Goal: Book appointment/travel/reservation

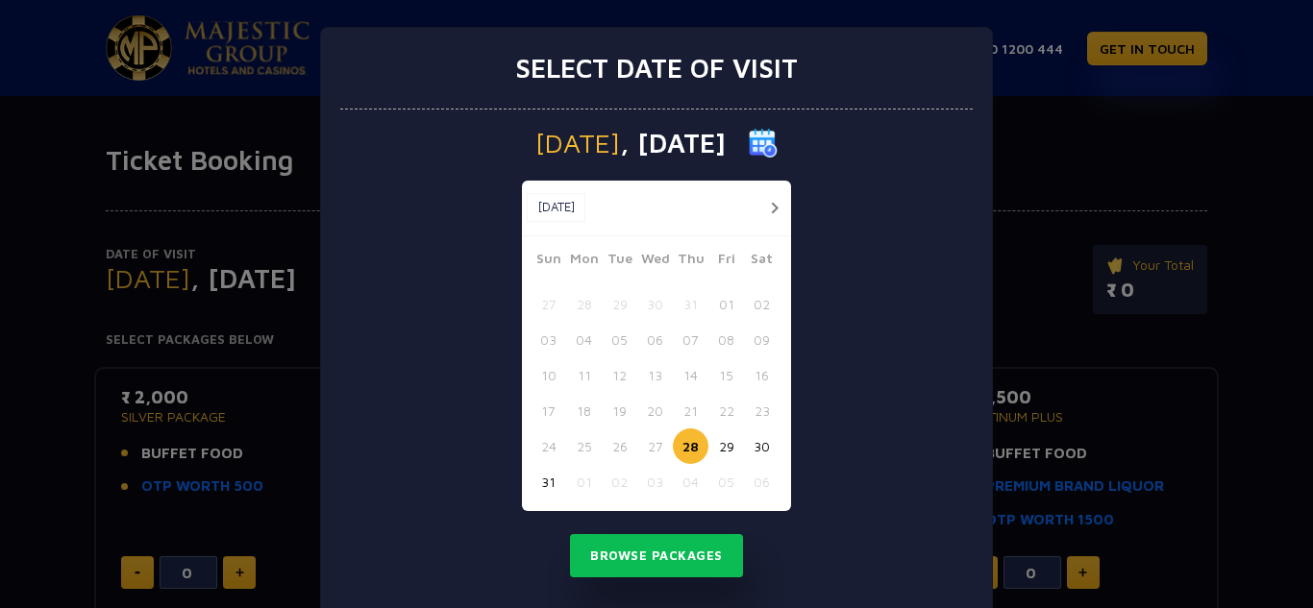
click at [769, 213] on button "button" at bounding box center [774, 208] width 24 height 24
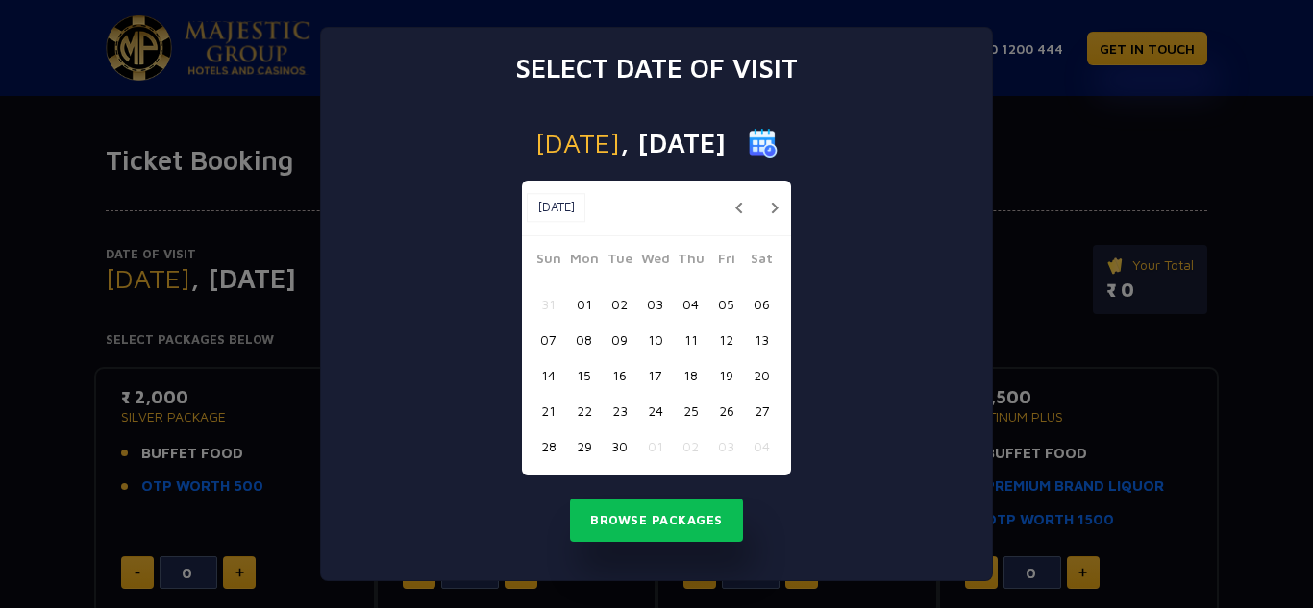
click at [769, 213] on button "button" at bounding box center [774, 208] width 24 height 24
click at [769, 211] on button "button" at bounding box center [774, 208] width 24 height 24
click at [621, 304] on button "02" at bounding box center [620, 304] width 36 height 36
click at [678, 512] on button "Browse Packages" at bounding box center [656, 521] width 173 height 44
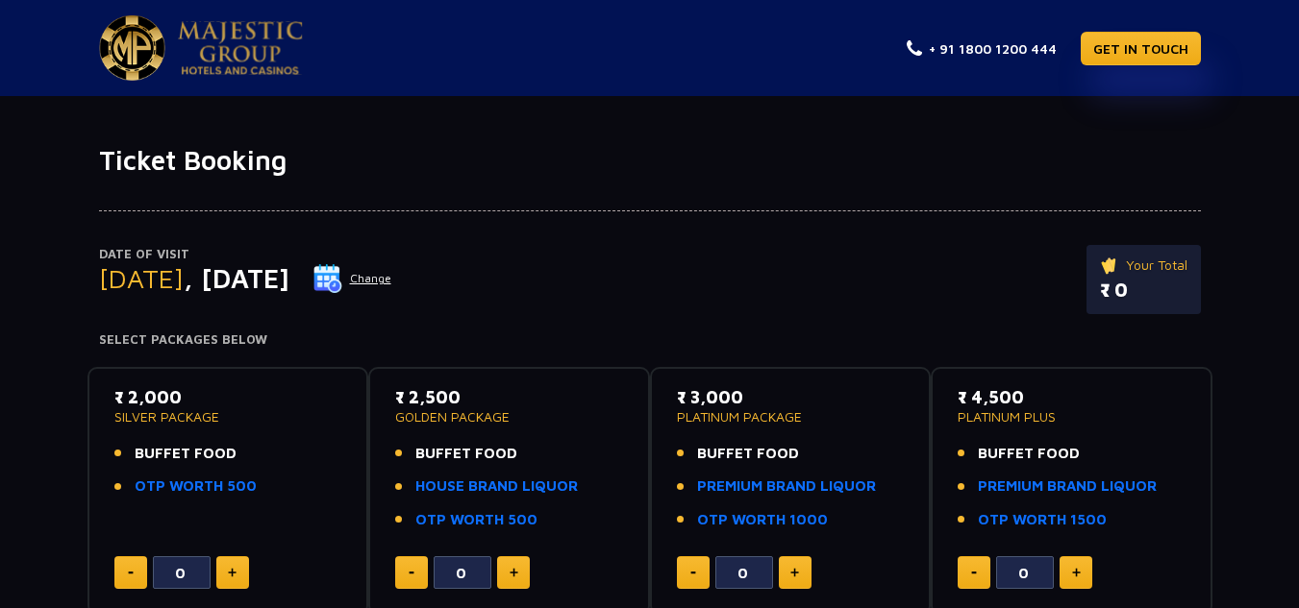
click at [342, 274] on img at bounding box center [327, 278] width 29 height 29
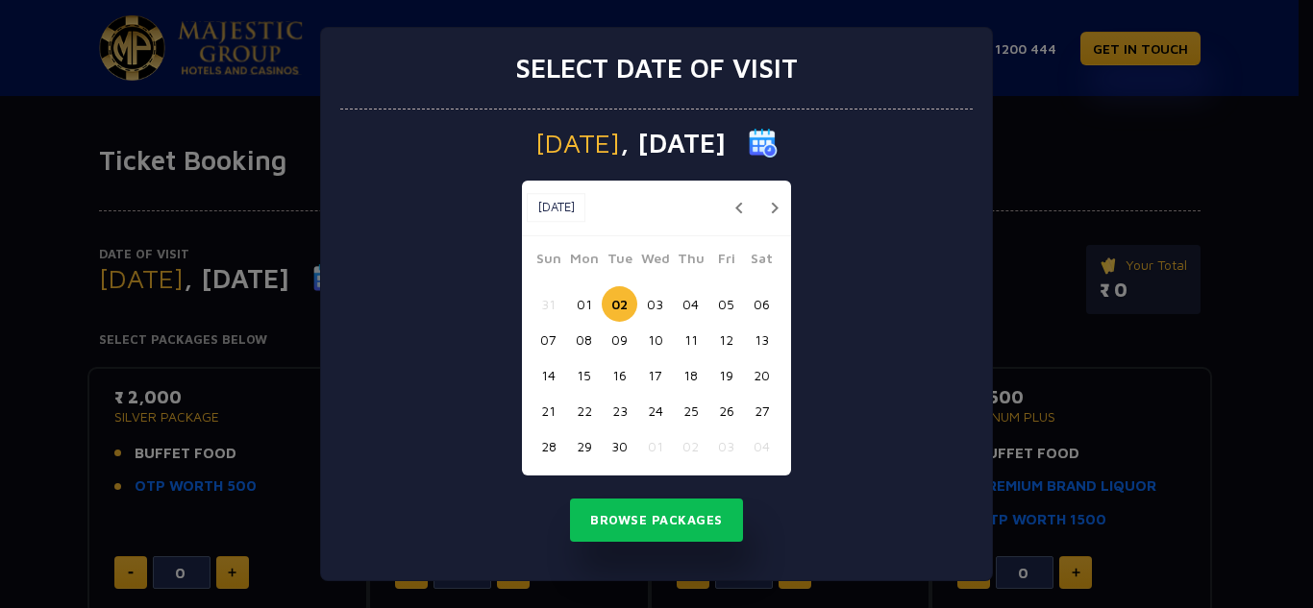
click at [771, 202] on button "button" at bounding box center [774, 208] width 24 height 24
click at [773, 201] on button "button" at bounding box center [774, 208] width 24 height 24
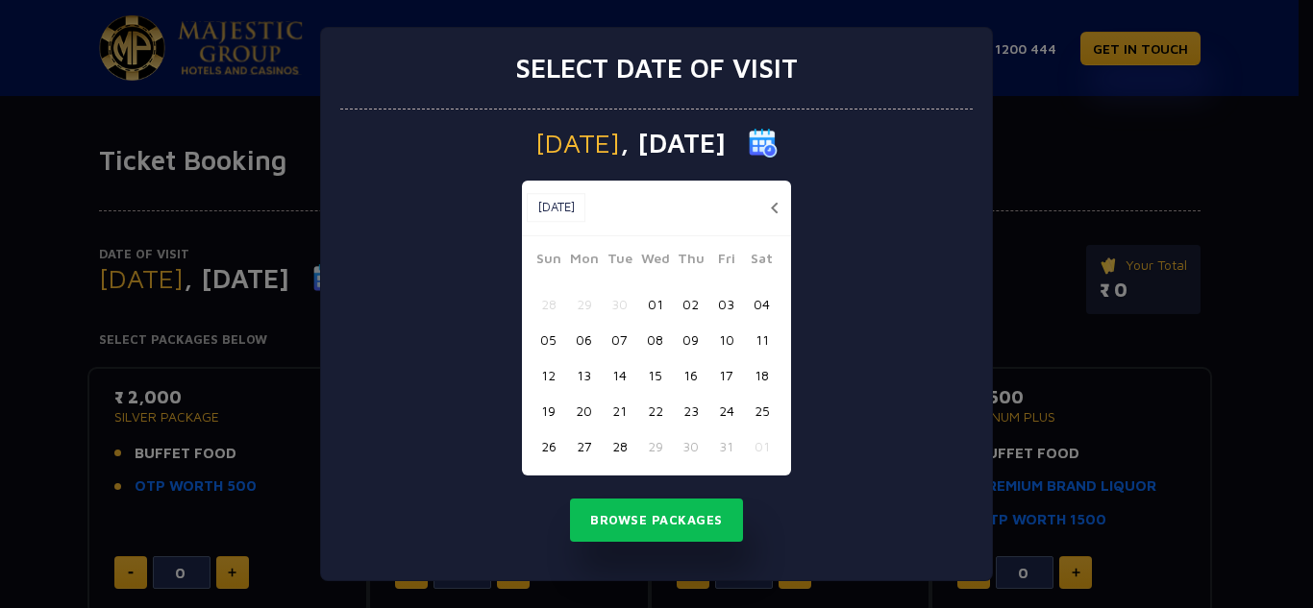
click at [773, 201] on button "button" at bounding box center [774, 208] width 24 height 24
click at [774, 209] on button "button" at bounding box center [774, 208] width 24 height 24
click at [622, 442] on button "28" at bounding box center [620, 447] width 36 height 36
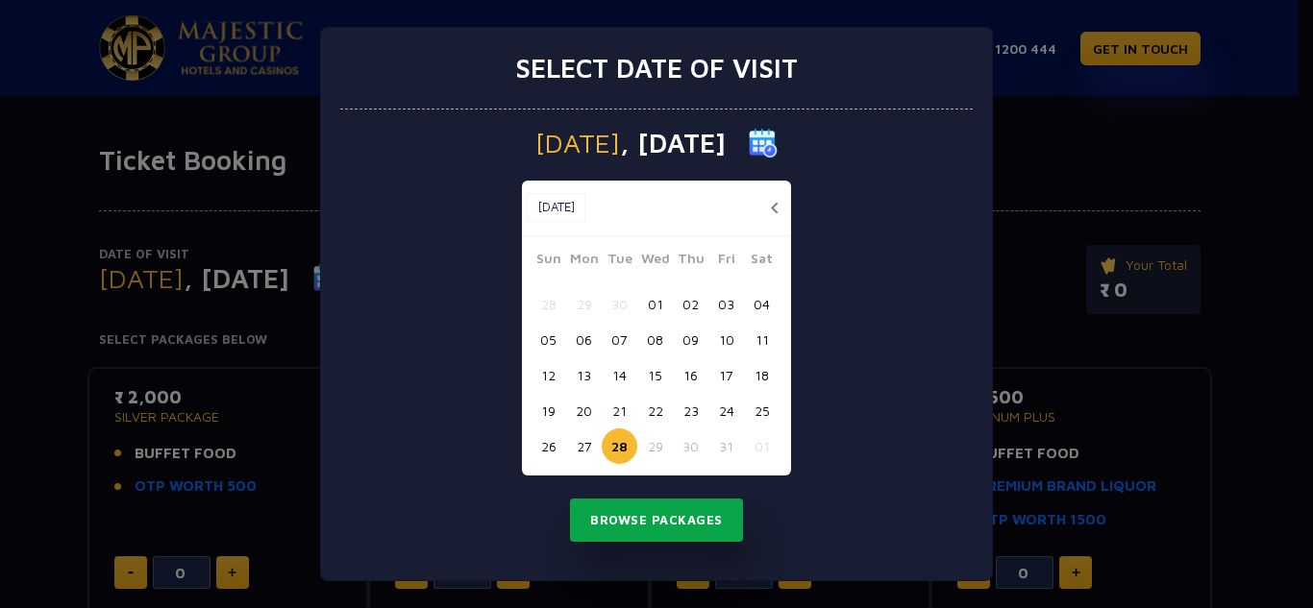
click at [679, 518] on button "Browse Packages" at bounding box center [656, 521] width 173 height 44
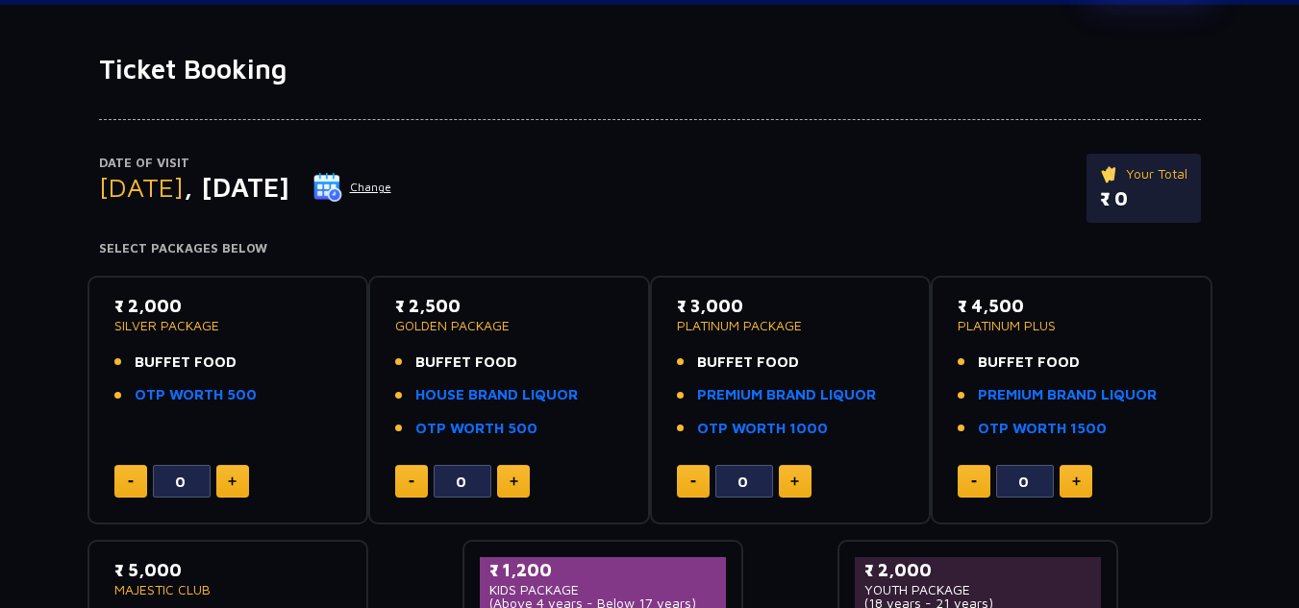
scroll to position [96, 0]
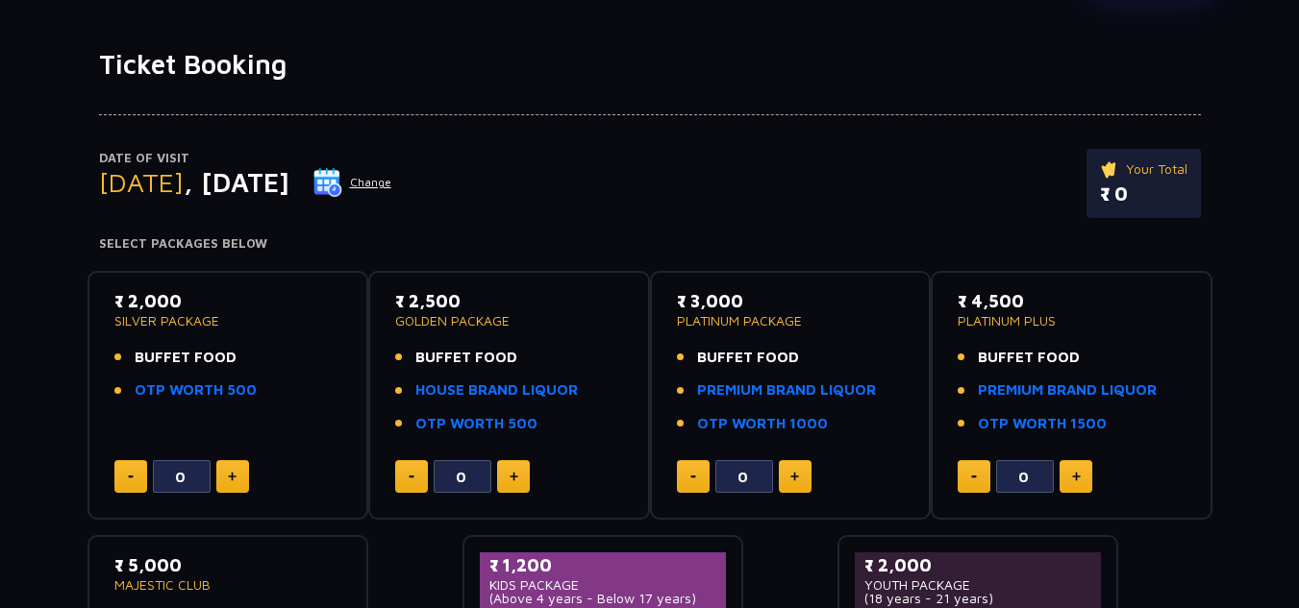
click at [516, 474] on img at bounding box center [513, 477] width 9 height 10
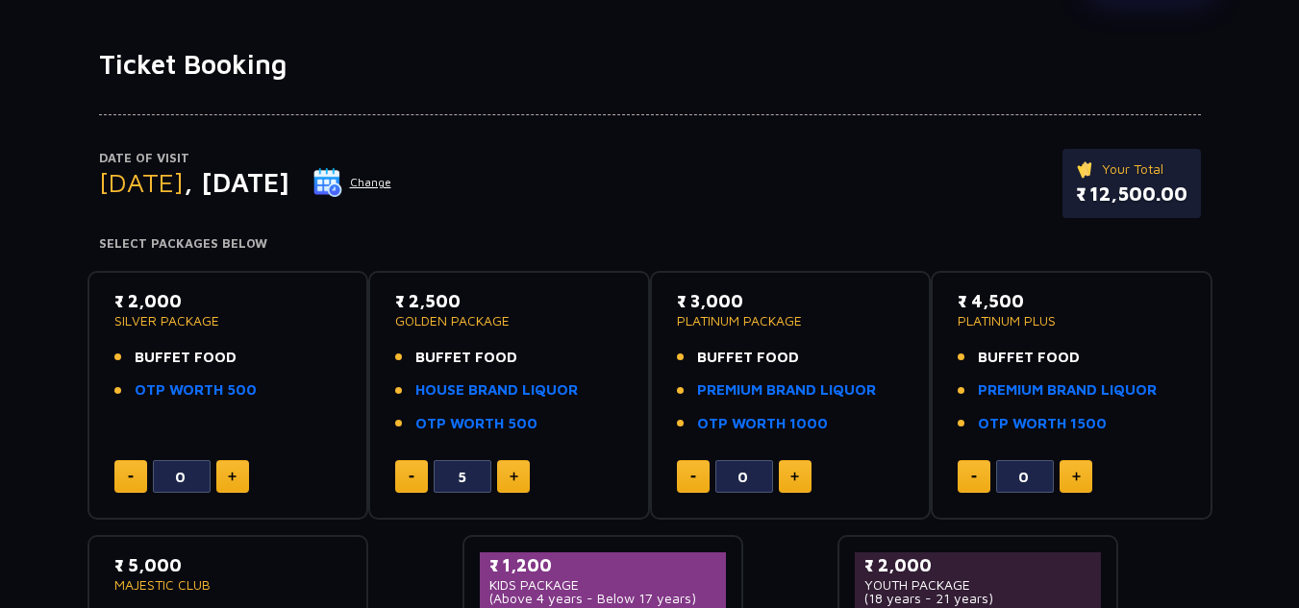
click at [413, 481] on button at bounding box center [411, 476] width 33 height 33
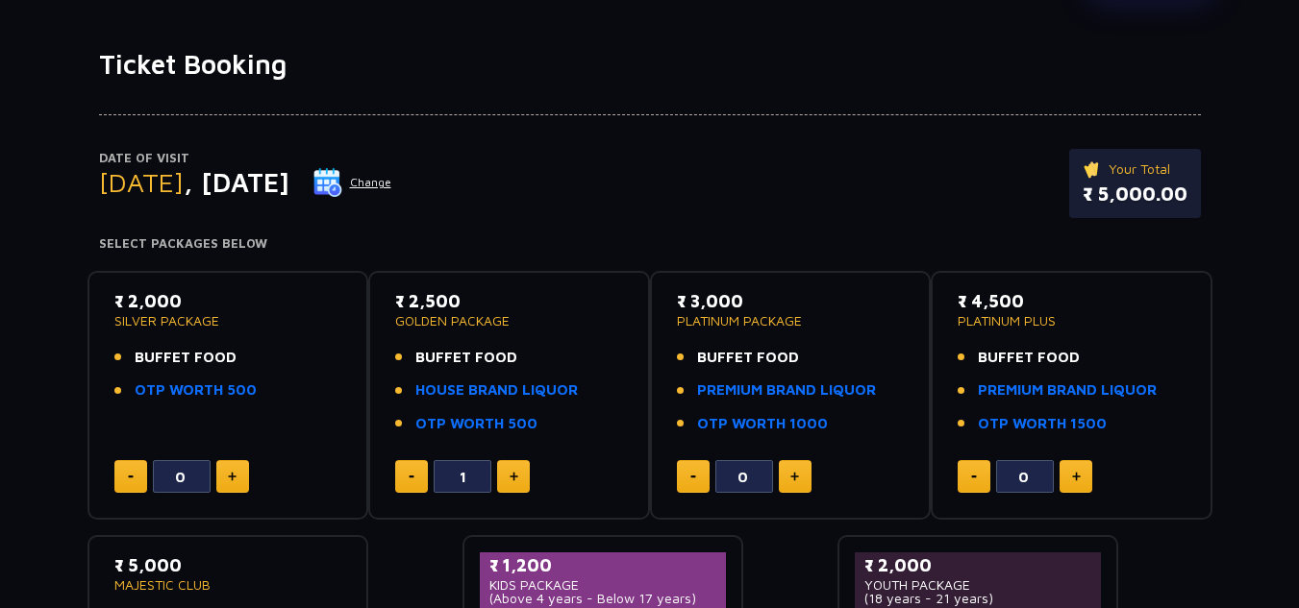
type input "0"
click at [801, 475] on button at bounding box center [795, 476] width 33 height 33
click at [696, 481] on button at bounding box center [693, 476] width 33 height 33
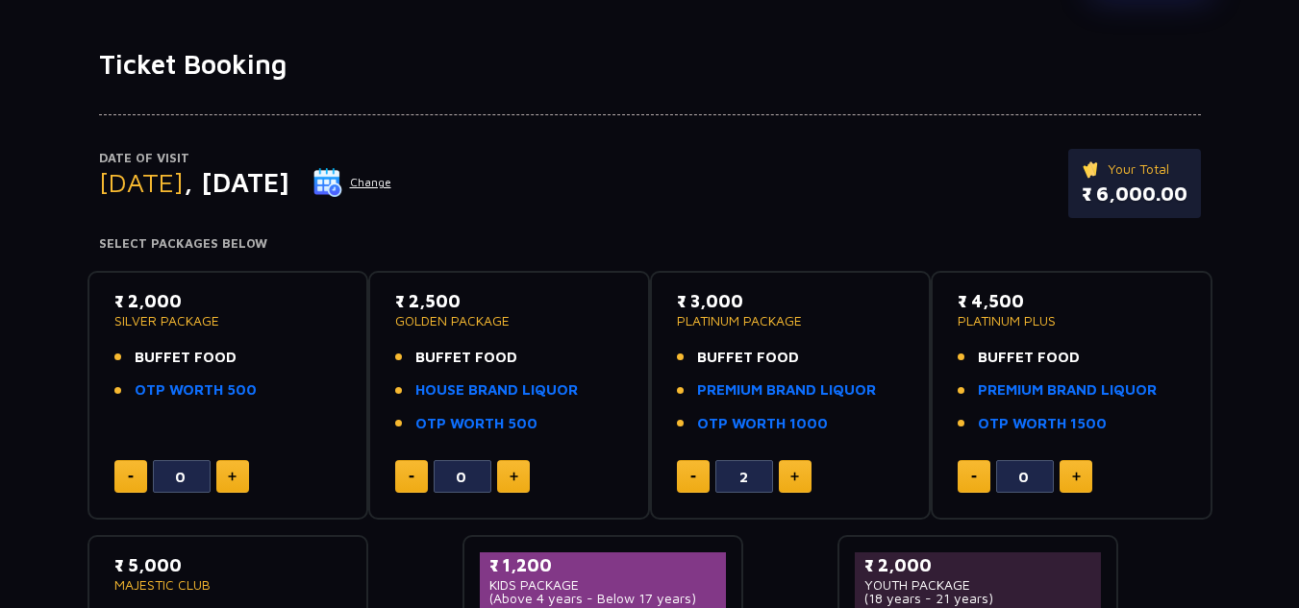
click at [696, 480] on button at bounding box center [693, 476] width 33 height 33
type input "0"
click at [696, 479] on button at bounding box center [693, 476] width 33 height 33
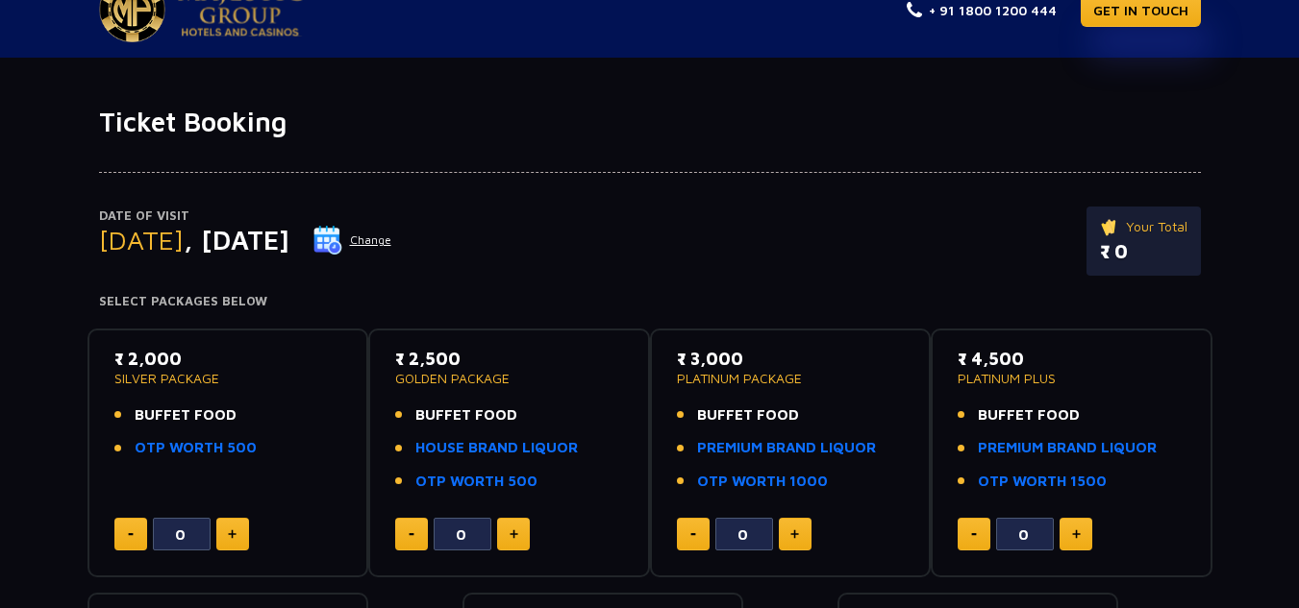
scroll to position [0, 0]
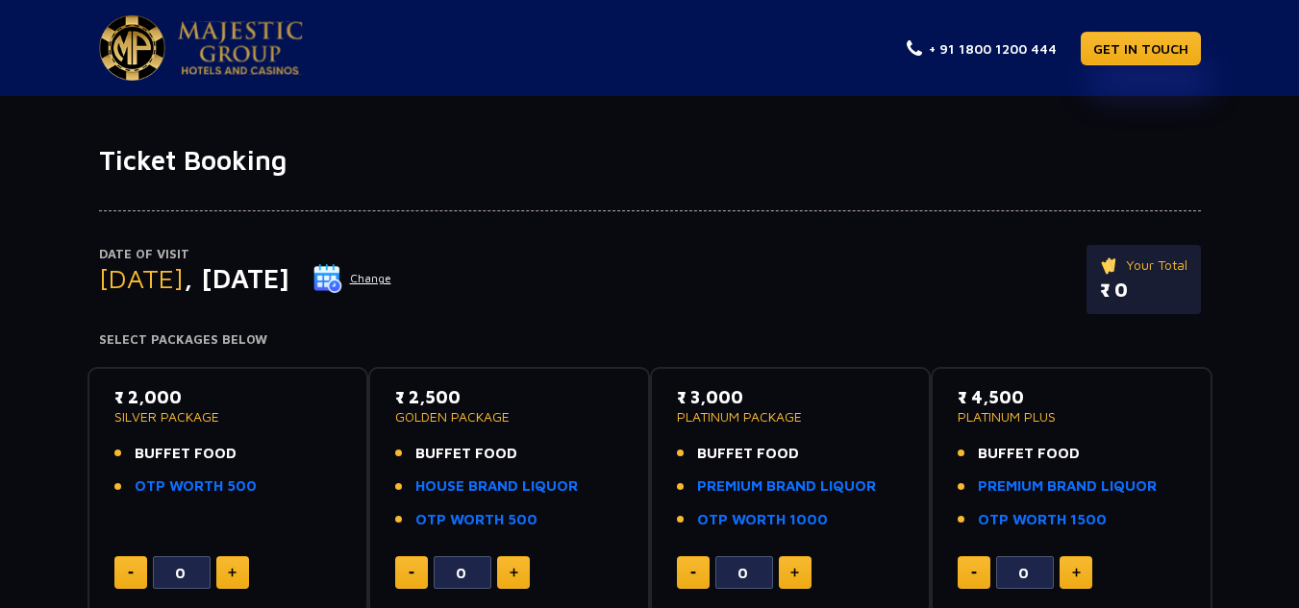
click at [1290, 270] on div "Date of Visit [DATE] Change Your Total ₹ 0 Select Packages Below ₹ 2,000 SILVER…" at bounding box center [649, 519] width 1299 height 685
